Goal: Navigation & Orientation: Find specific page/section

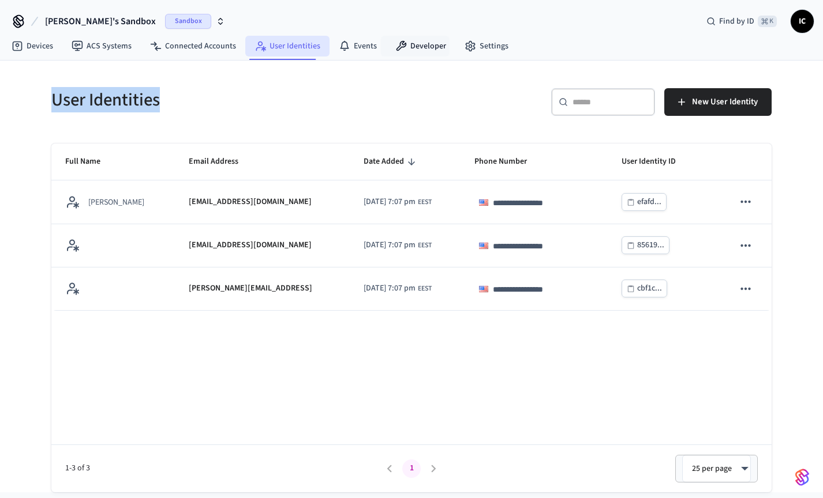
click at [320, 46] on link "User Identities" at bounding box center [287, 46] width 84 height 21
click at [415, 46] on link "Developer" at bounding box center [420, 46] width 69 height 21
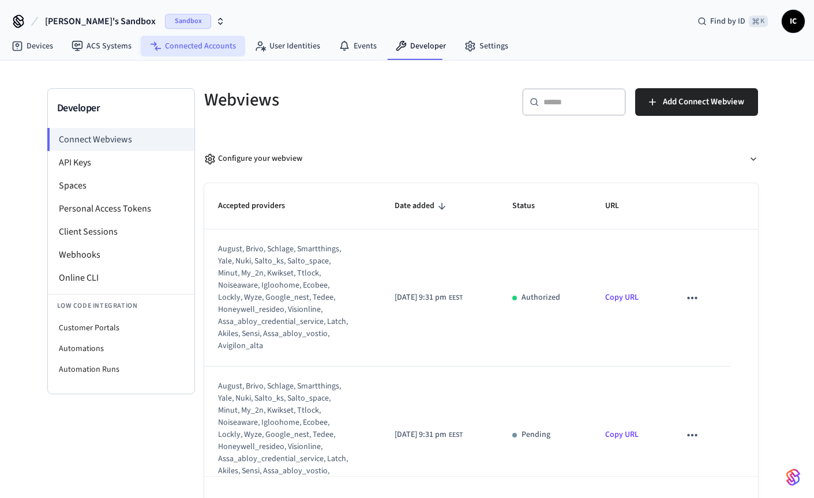
click at [204, 43] on link "Connected Accounts" at bounding box center [193, 46] width 104 height 21
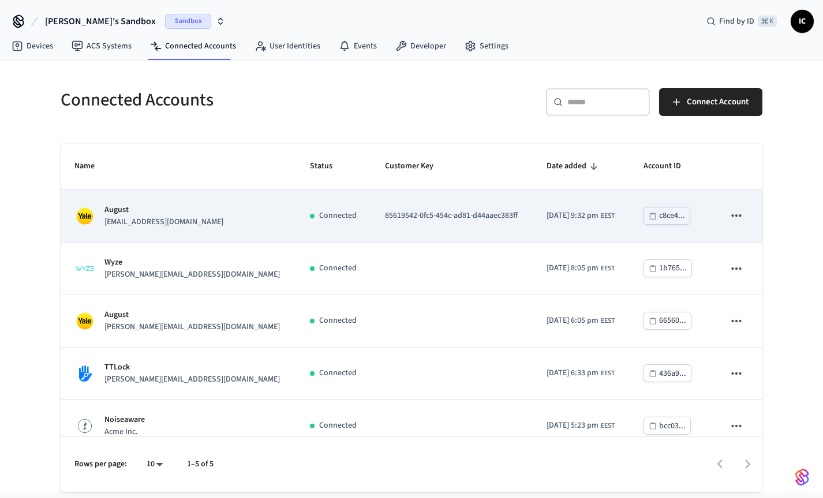
click at [385, 216] on p "85619542-0fc5-454c-ad81-d44aaec383ff" at bounding box center [452, 216] width 134 height 12
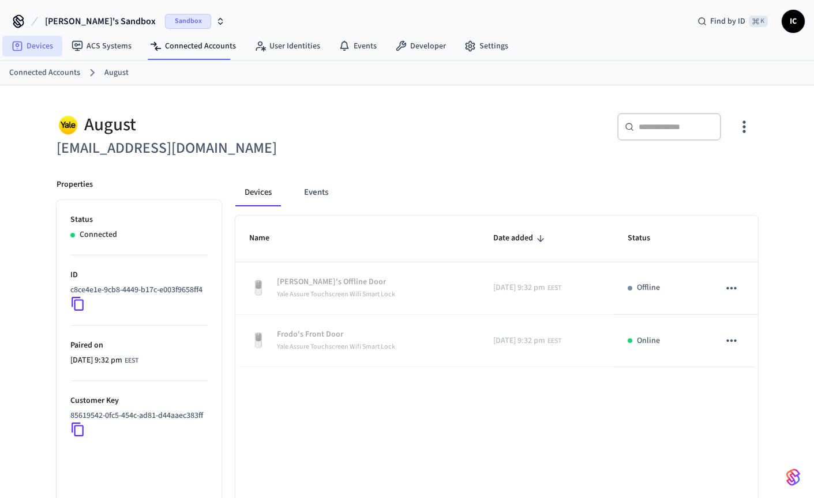
click at [26, 52] on link "Devices" at bounding box center [32, 46] width 60 height 21
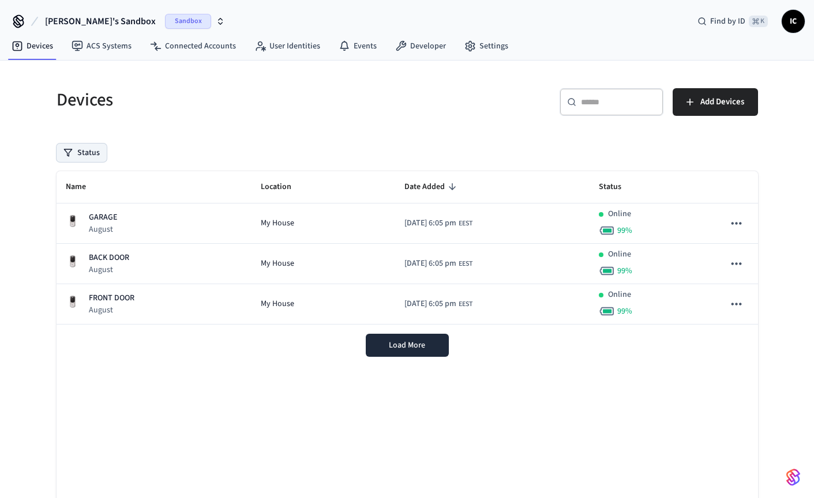
click at [91, 152] on button "Status" at bounding box center [82, 153] width 50 height 18
click at [123, 227] on label "Unmanaged" at bounding box center [129, 229] width 98 height 14
click at [73, 227] on button "Unmanaged" at bounding box center [68, 228] width 9 height 9
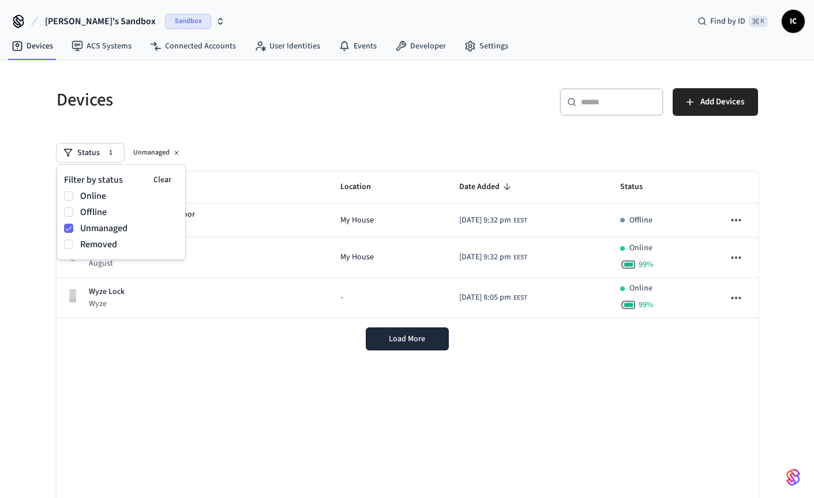
click at [314, 103] on h5 "Devices" at bounding box center [229, 100] width 344 height 24
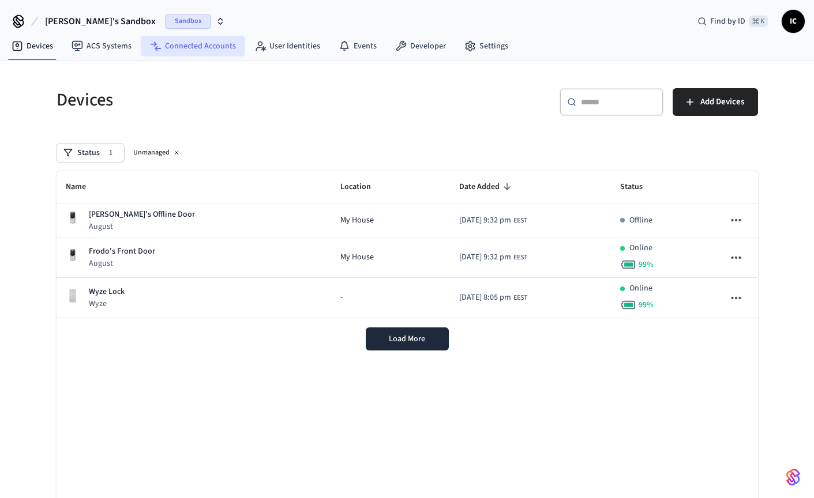
click at [173, 47] on link "Connected Accounts" at bounding box center [193, 46] width 104 height 21
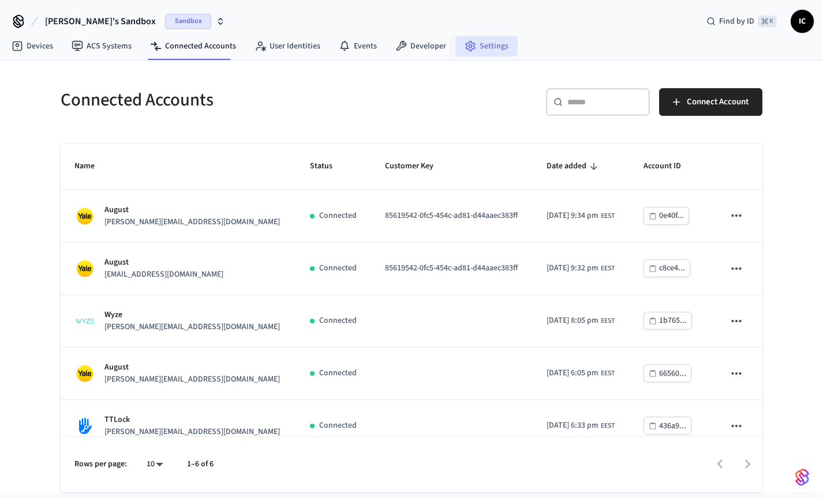
click at [464, 51] on icon at bounding box center [470, 46] width 12 height 12
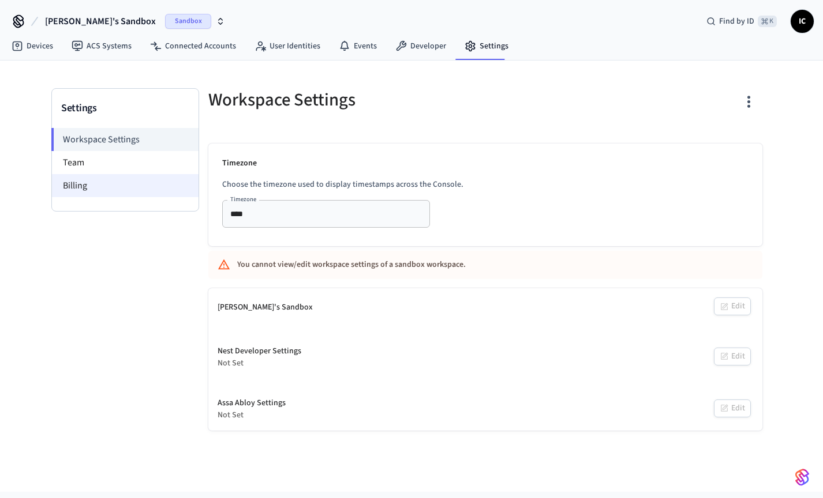
click at [96, 185] on li "Billing" at bounding box center [125, 185] width 147 height 23
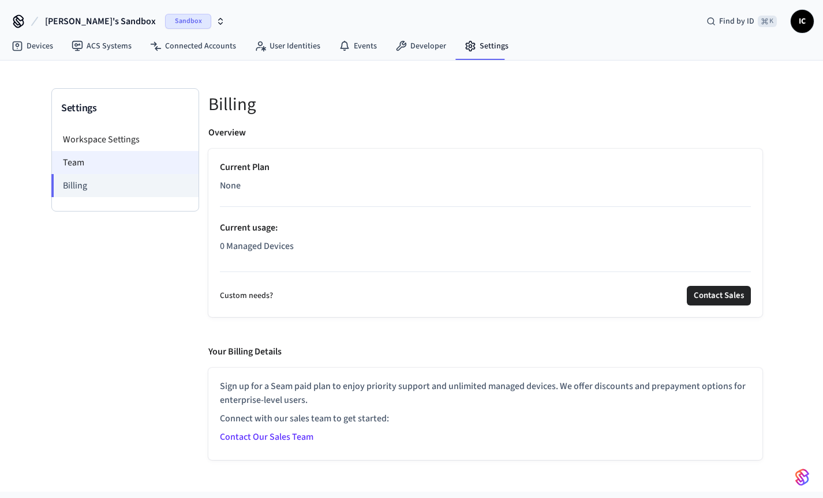
click at [106, 166] on li "Team" at bounding box center [125, 162] width 147 height 23
click at [421, 47] on link "Developer" at bounding box center [420, 46] width 69 height 21
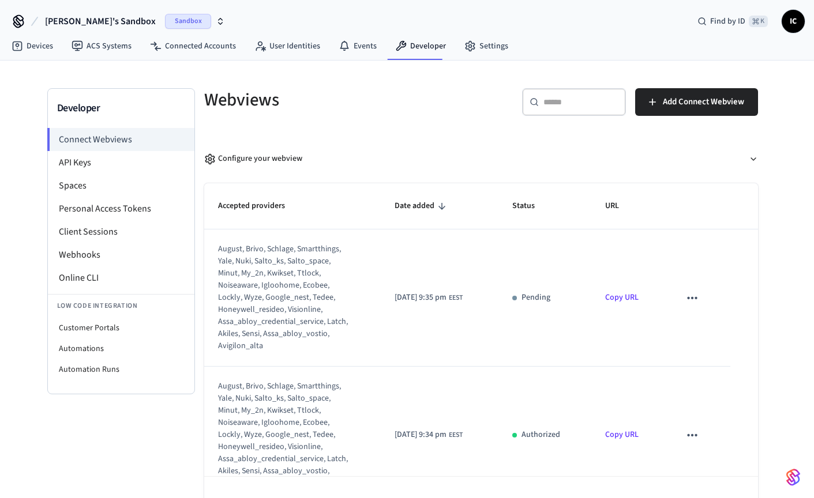
click at [691, 297] on icon "sticky table" at bounding box center [692, 298] width 15 height 15
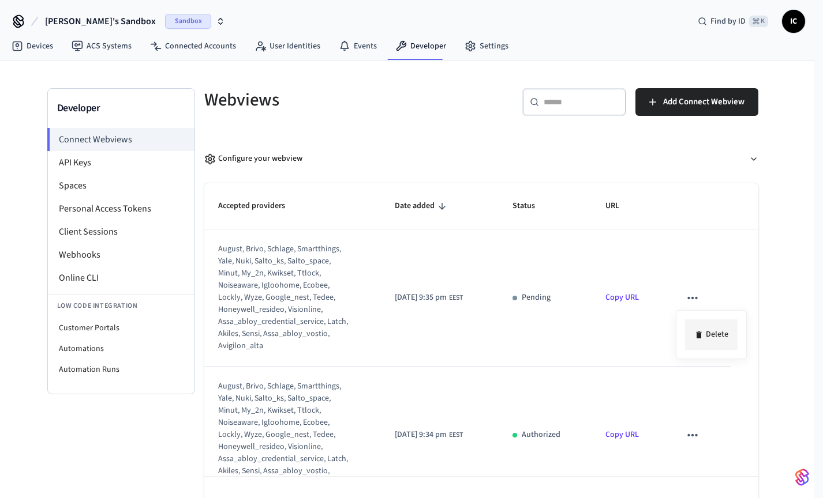
click at [712, 332] on li "Delete" at bounding box center [711, 335] width 52 height 31
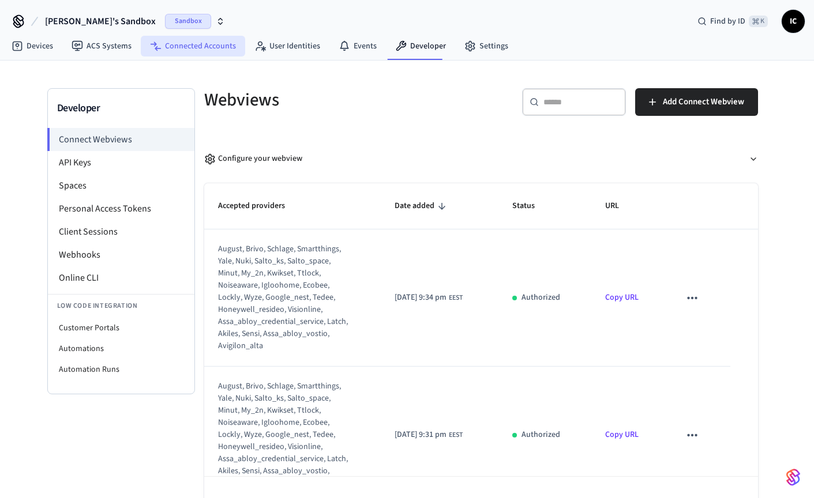
click at [208, 41] on link "Connected Accounts" at bounding box center [193, 46] width 104 height 21
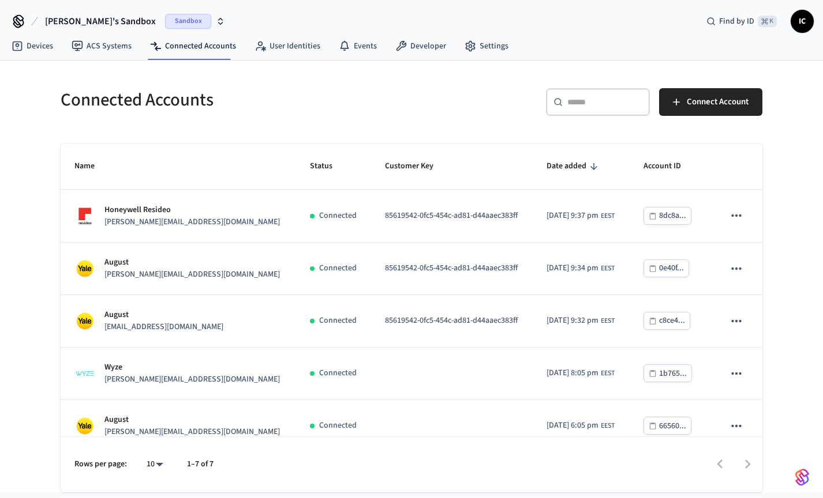
click at [371, 166] on th "Customer Key" at bounding box center [452, 167] width 162 height 46
drag, startPoint x: 408, startPoint y: 164, endPoint x: 306, endPoint y: 165, distance: 102.7
click at [371, 165] on th "Customer Key" at bounding box center [452, 167] width 162 height 46
click at [371, 162] on th "Customer Key" at bounding box center [452, 167] width 162 height 46
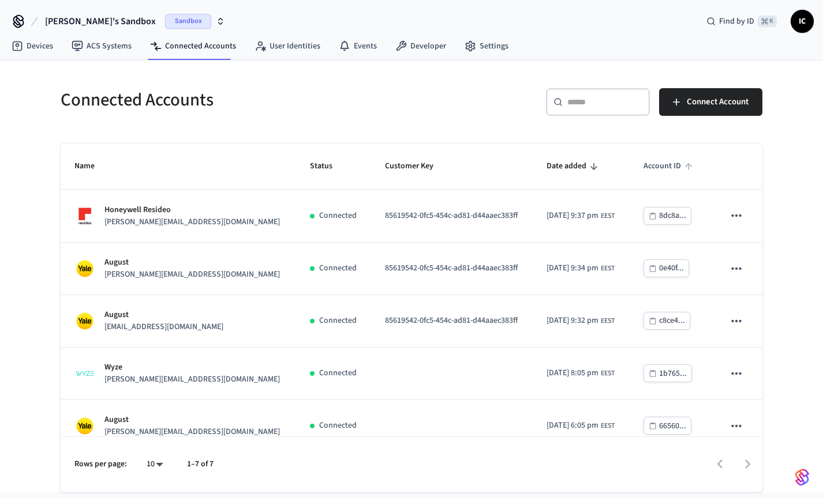
click at [656, 168] on span "Account ID" at bounding box center [669, 166] width 52 height 18
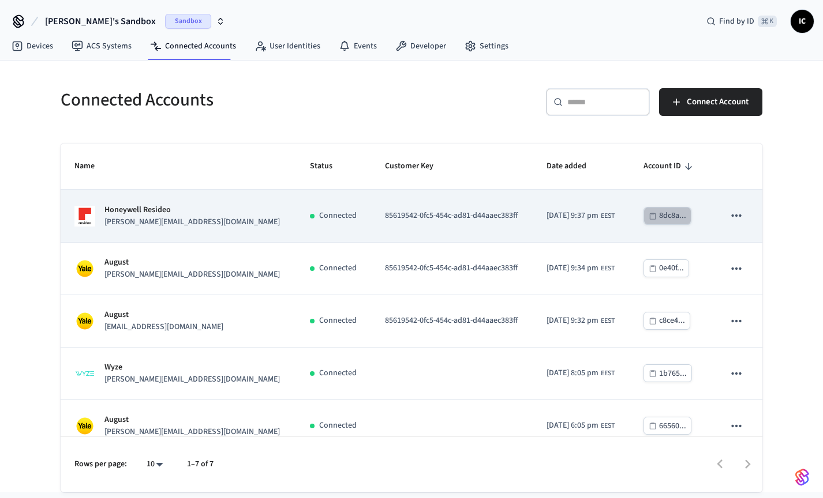
click at [659, 220] on div "8dc8a..." at bounding box center [672, 216] width 27 height 14
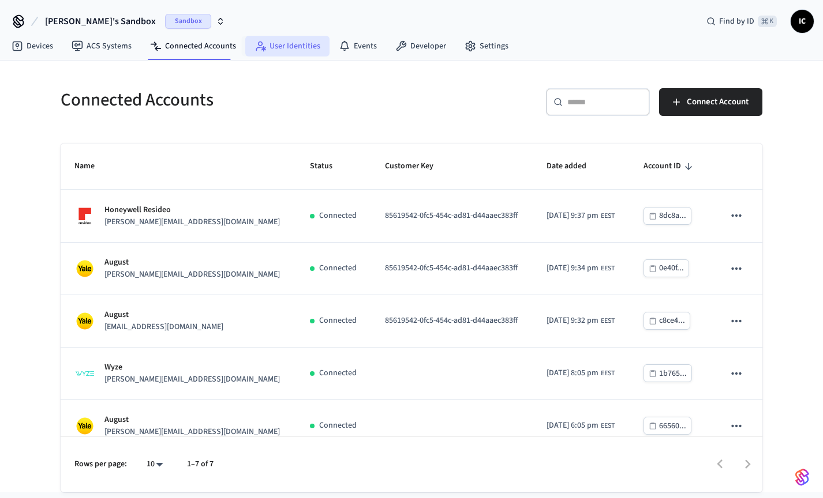
click at [292, 47] on link "User Identities" at bounding box center [287, 46] width 84 height 21
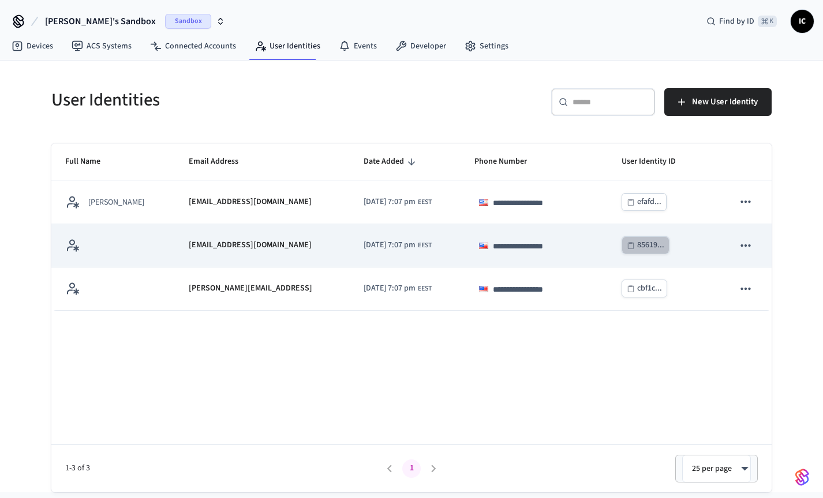
click at [654, 249] on div "85619..." at bounding box center [650, 245] width 27 height 14
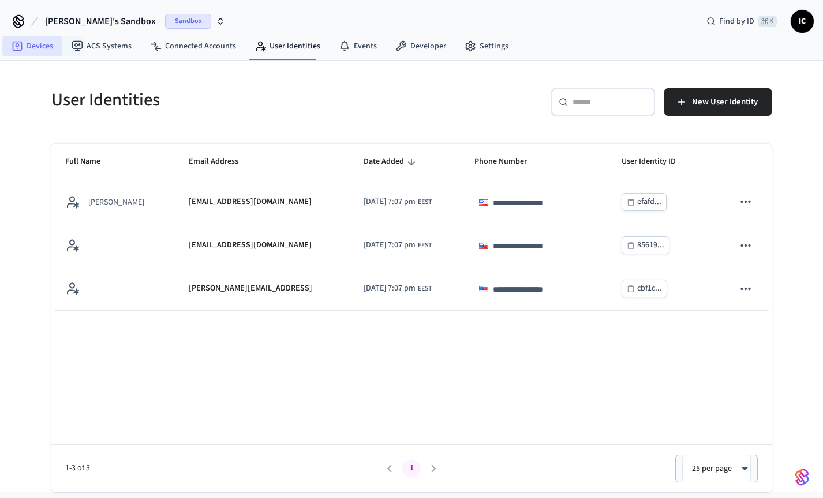
click at [42, 49] on link "Devices" at bounding box center [32, 46] width 60 height 21
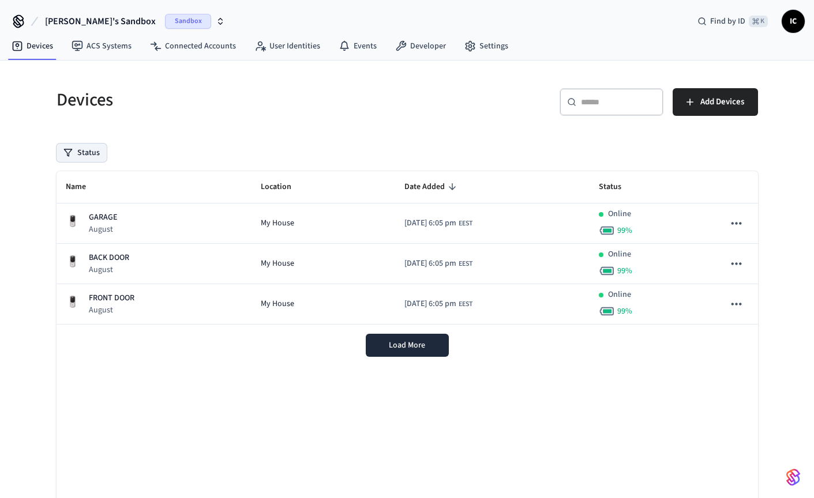
click at [99, 148] on button "Status" at bounding box center [82, 153] width 50 height 18
click at [105, 231] on label "Unmanaged" at bounding box center [129, 229] width 98 height 14
click at [73, 231] on button "Unmanaged" at bounding box center [68, 228] width 9 height 9
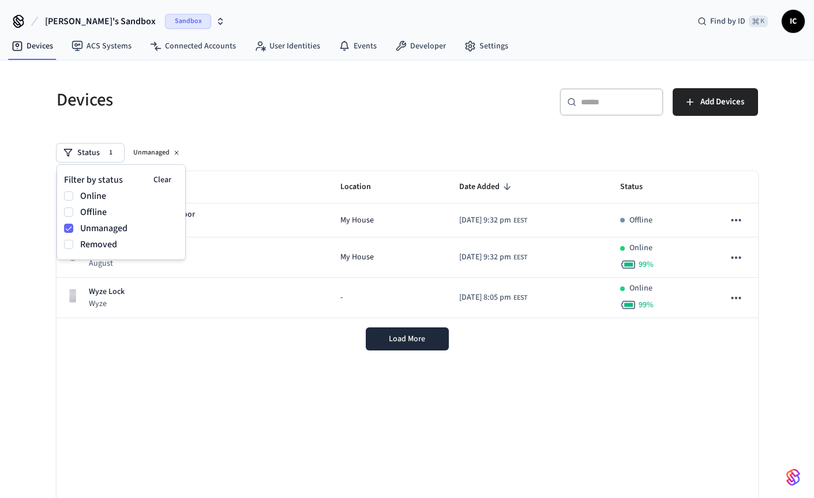
click at [272, 115] on div "Devices" at bounding box center [222, 99] width 358 height 51
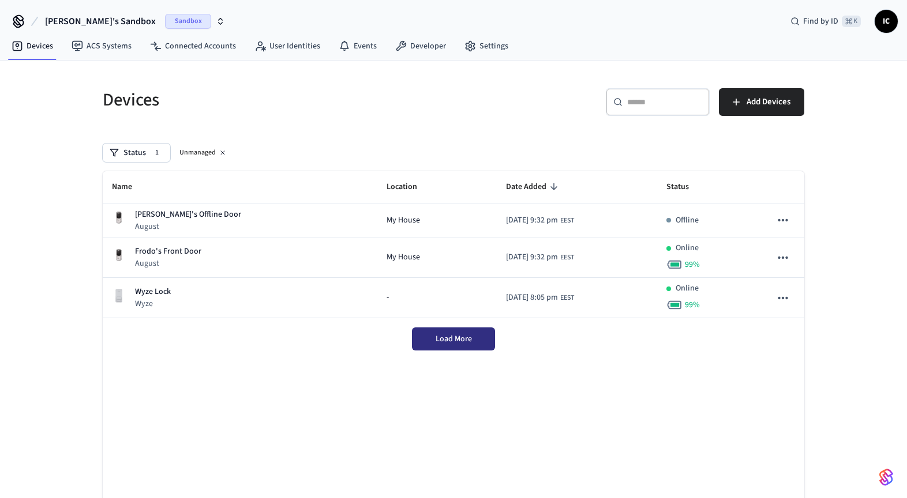
click at [456, 343] on span "Load More" at bounding box center [454, 339] width 36 height 12
click at [150, 49] on icon at bounding box center [156, 46] width 12 height 12
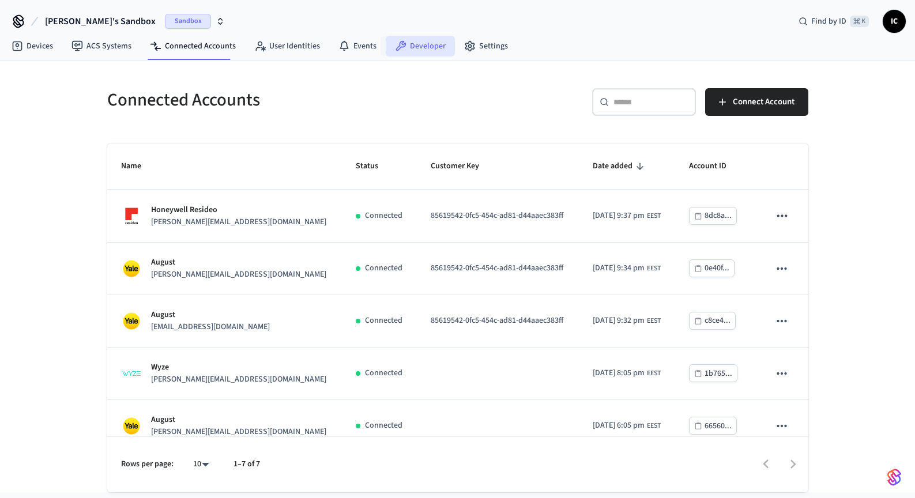
click at [410, 46] on link "Developer" at bounding box center [420, 46] width 69 height 21
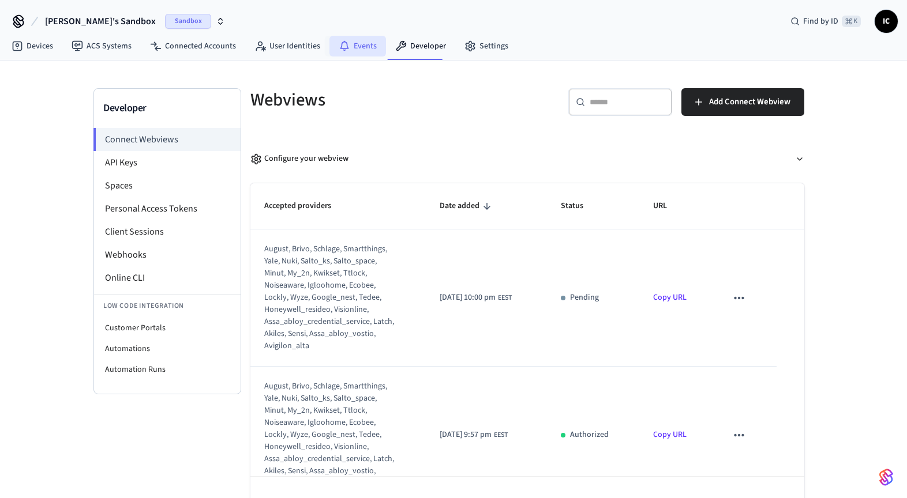
click at [354, 52] on link "Events" at bounding box center [357, 46] width 57 height 21
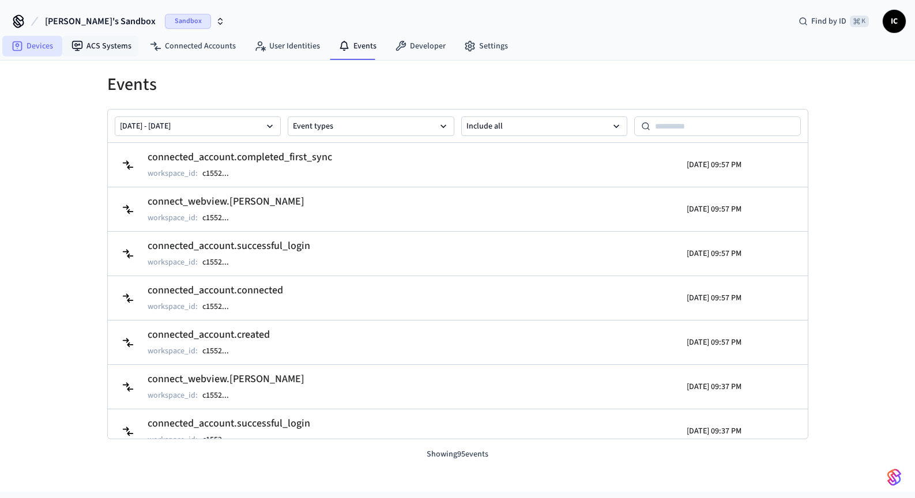
click at [42, 49] on link "Devices" at bounding box center [32, 46] width 60 height 21
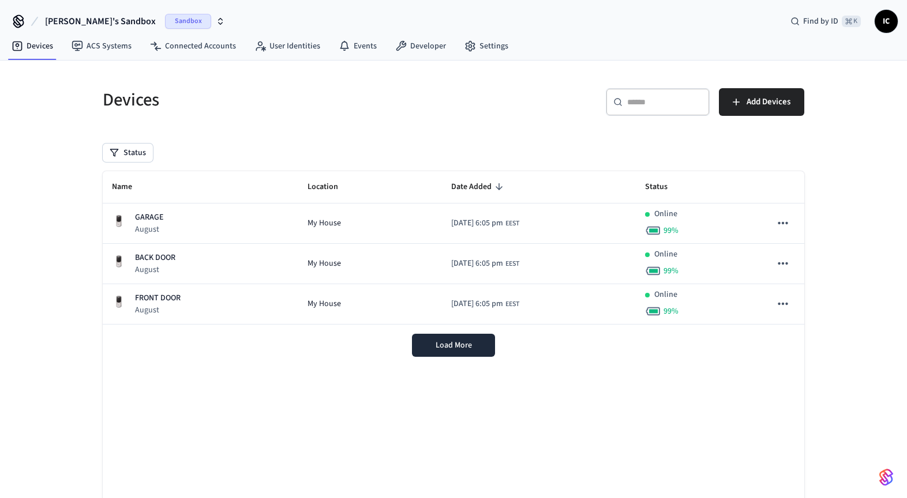
click at [133, 142] on div "Devices ​ ​ Add Devices Status Name Location Date Added Status GARAGE August My…" at bounding box center [453, 312] width 720 height 476
click at [135, 152] on button "Status" at bounding box center [128, 153] width 50 height 18
click at [166, 224] on label "Unmanaged" at bounding box center [175, 229] width 98 height 14
click at [119, 224] on button "Unmanaged" at bounding box center [114, 228] width 9 height 9
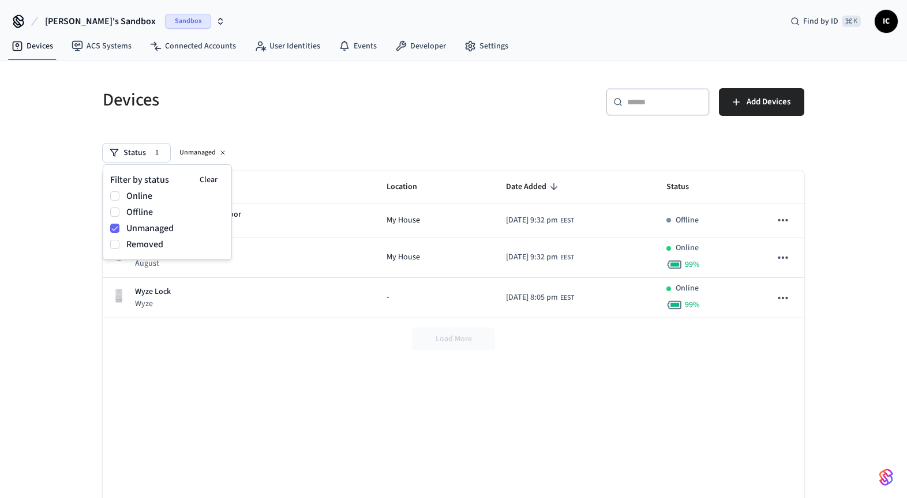
click at [388, 134] on div "Devices ​ ​ Add Devices Status 1 Unmanaged Name Location Date Added Status Frod…" at bounding box center [453, 312] width 720 height 476
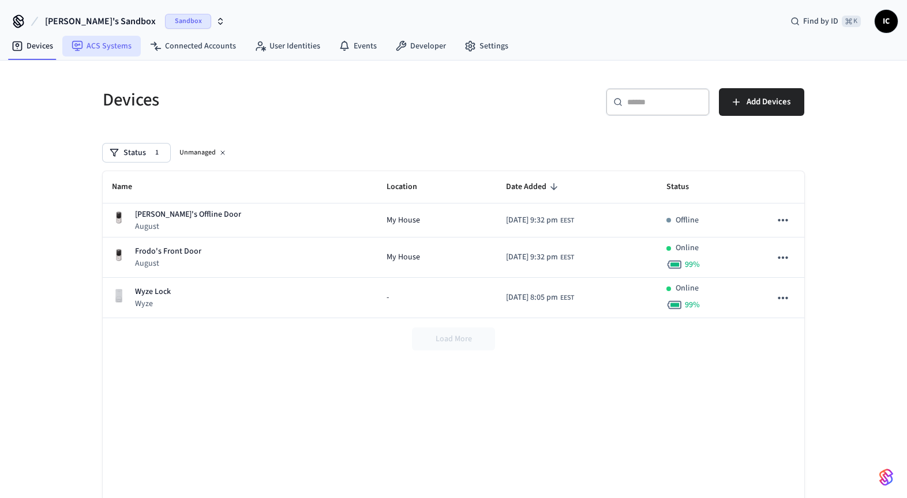
click at [108, 50] on link "ACS Systems" at bounding box center [101, 46] width 78 height 21
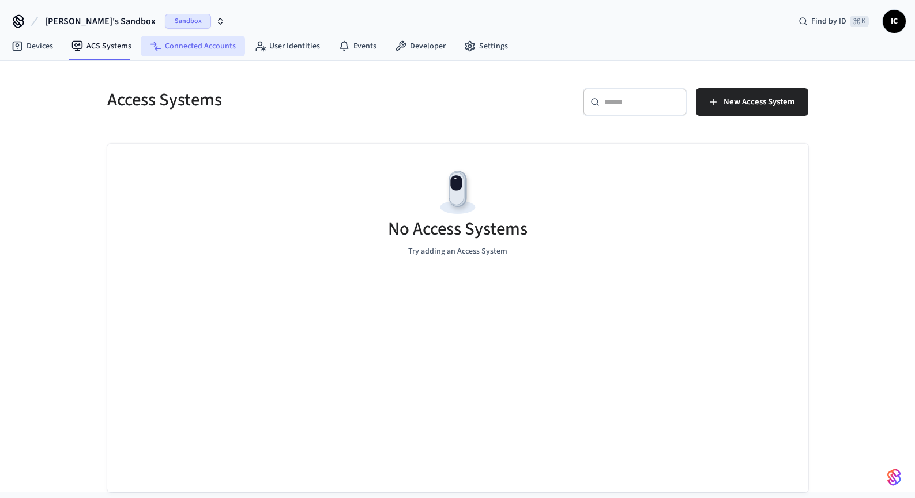
click at [212, 46] on link "Connected Accounts" at bounding box center [193, 46] width 104 height 21
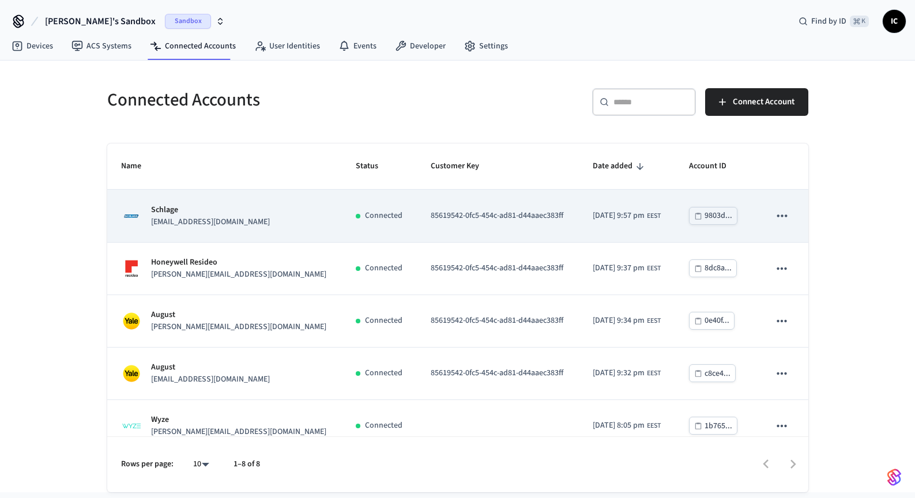
click at [431, 212] on p "85619542-0fc5-454c-ad81-d44aaec383ff" at bounding box center [498, 216] width 134 height 12
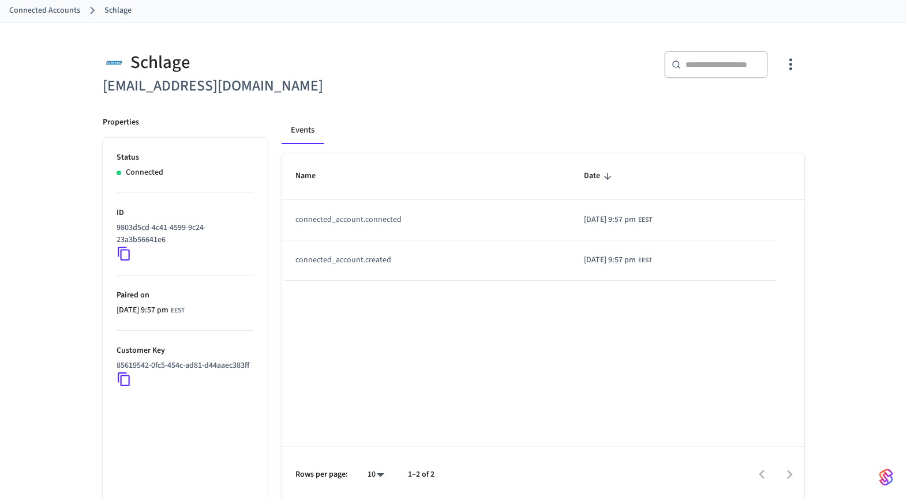
scroll to position [66, 0]
